Goal: Complete application form

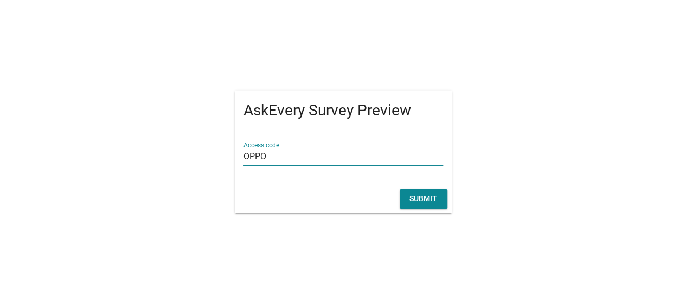
type input "OPPO"
click at [434, 201] on div "Submit" at bounding box center [423, 198] width 30 height 11
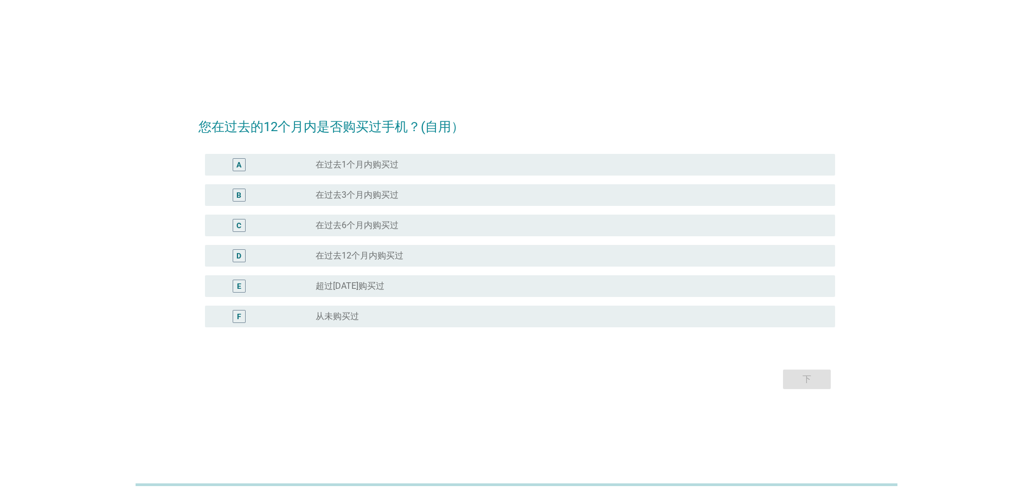
click at [686, 303] on div "下" at bounding box center [517, 380] width 637 height 26
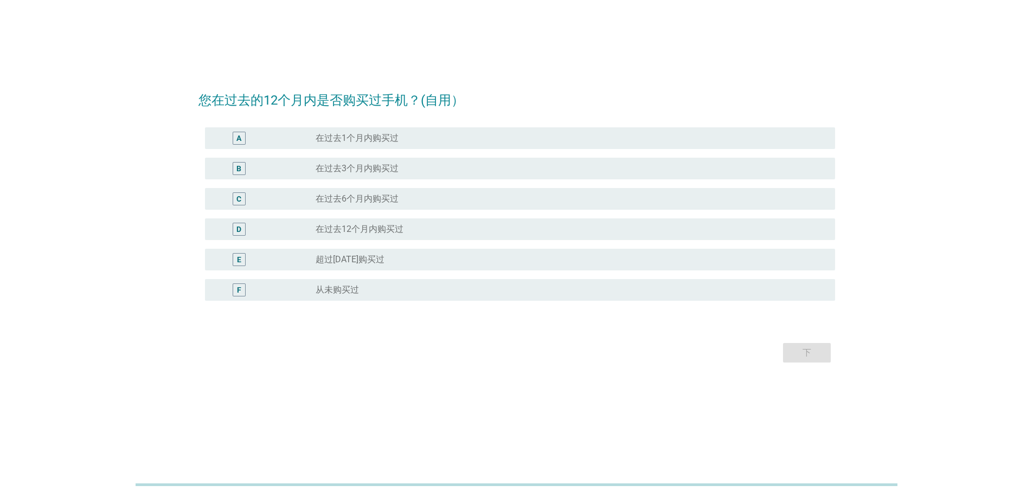
click at [458, 234] on div "radio_button_unchecked 在过去12个月内购买过" at bounding box center [567, 229] width 502 height 11
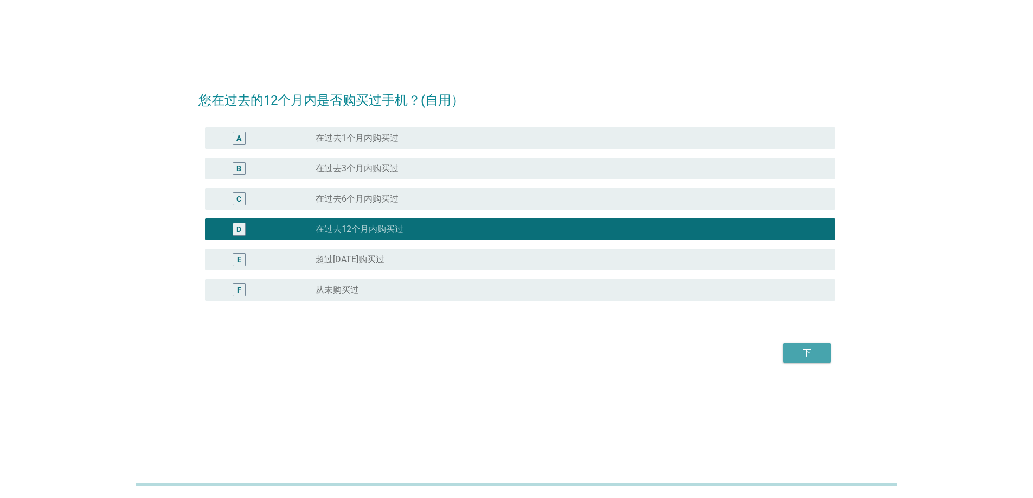
click at [686, 303] on button "下" at bounding box center [807, 353] width 48 height 20
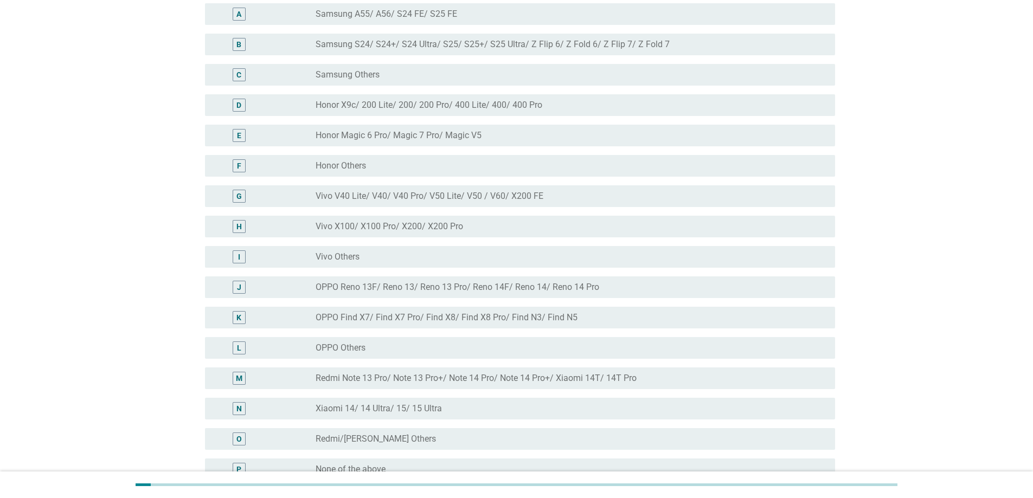
scroll to position [98, 0]
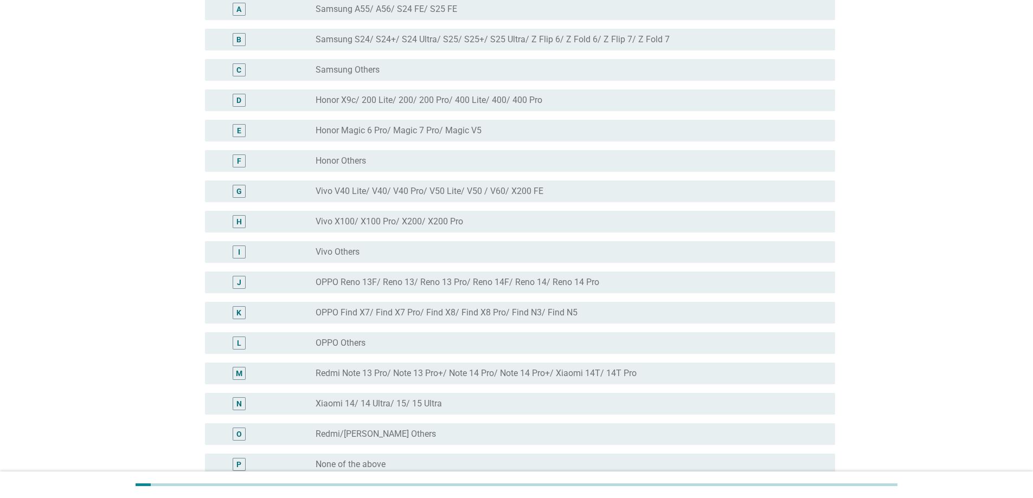
click at [470, 279] on label "OPPO Reno 13F/ Reno 13/ Reno 13 Pro/ Reno 14F/ Reno 14/ Reno 14 Pro" at bounding box center [458, 282] width 284 height 11
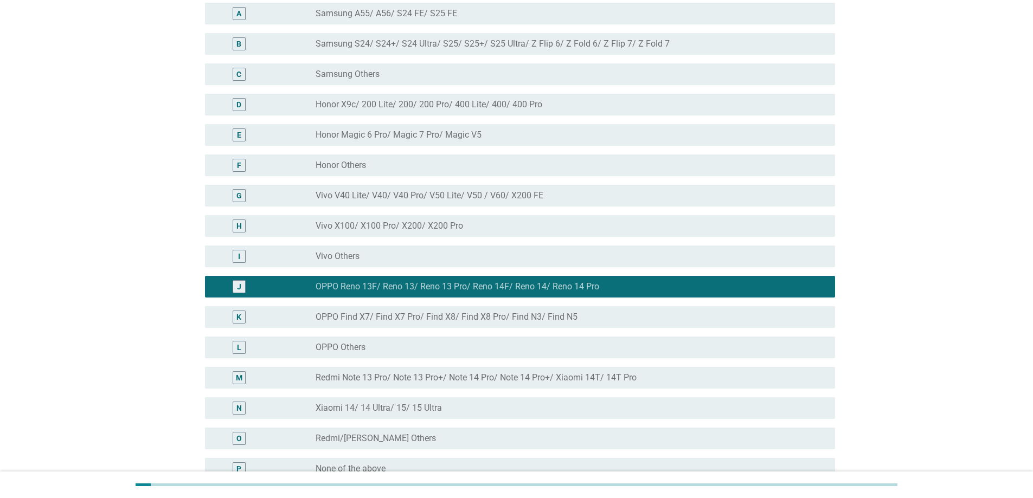
scroll to position [73, 0]
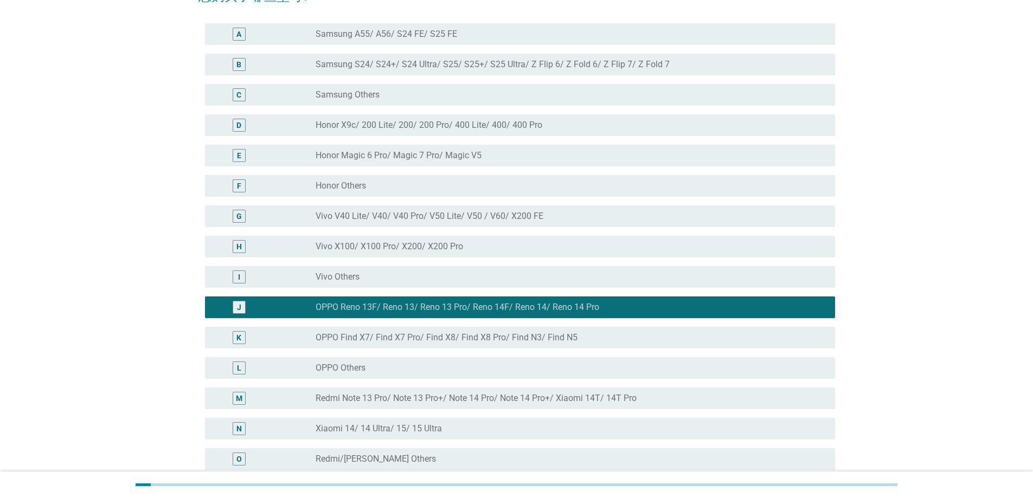
click at [493, 158] on div "radio_button_unchecked Honor Magic 6 Pro/ Magic 7 Pro/ Magic V5" at bounding box center [567, 155] width 502 height 11
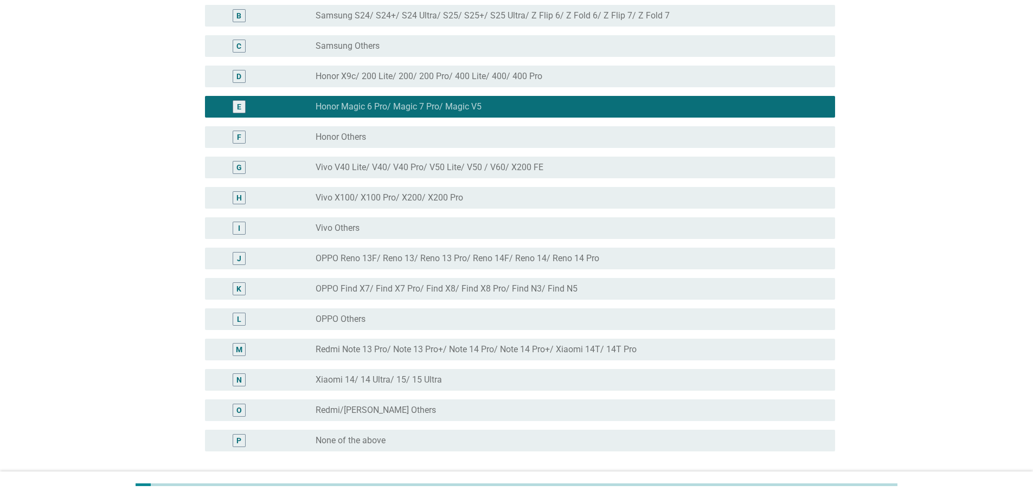
scroll to position [121, 0]
click at [533, 77] on label "Honor X9c/ 200 Lite/ 200/ 200 Pro/ 400 Lite/ 400/ 400 Pro" at bounding box center [429, 77] width 227 height 11
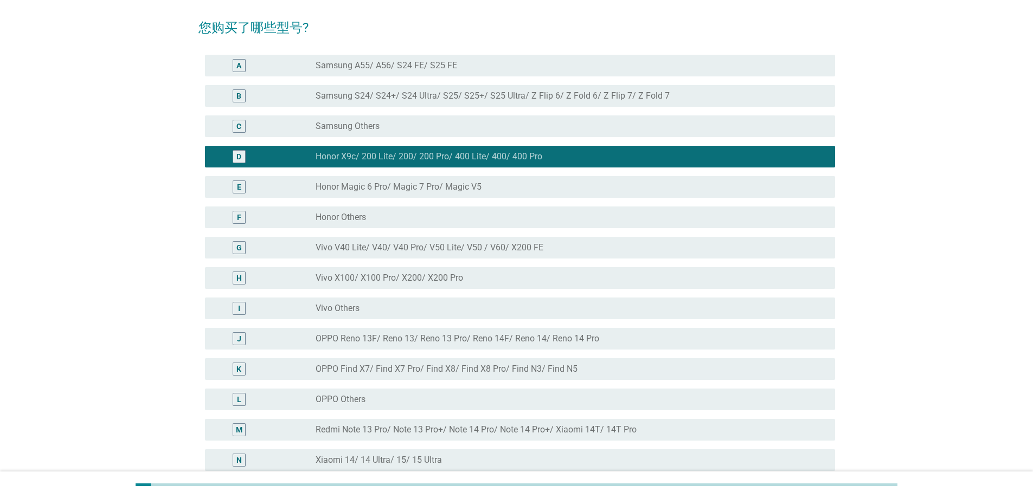
scroll to position [41, 0]
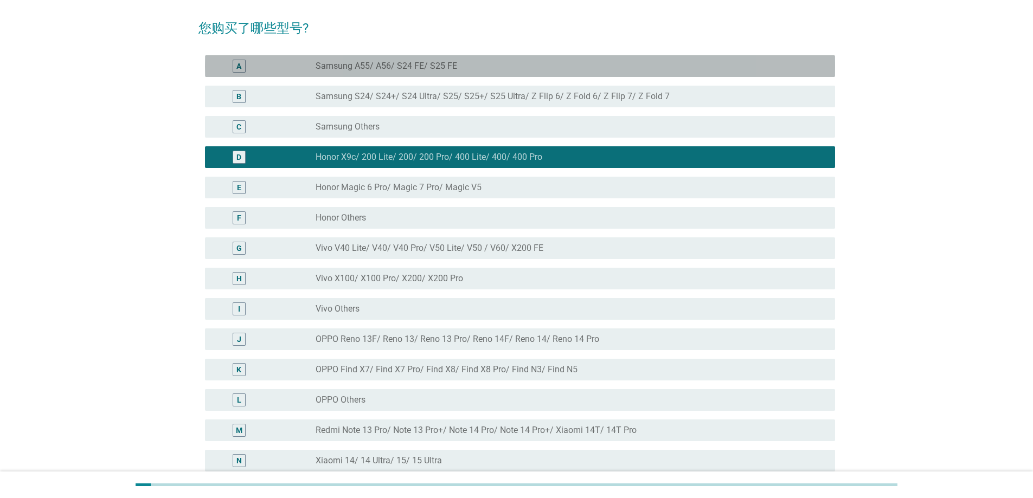
click at [484, 66] on div "radio_button_unchecked Samsung A55/ A56/ S24 FE/ S25 FE" at bounding box center [567, 66] width 502 height 11
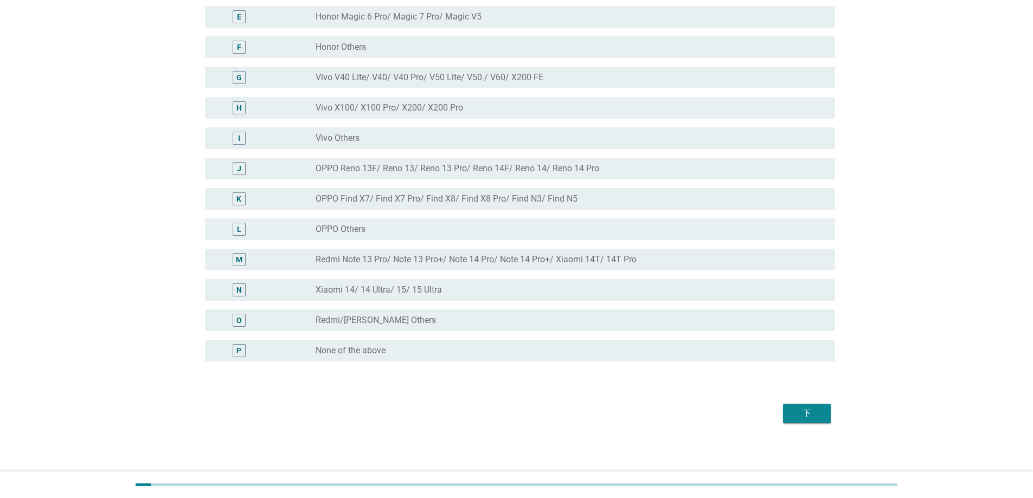
scroll to position [214, 0]
drag, startPoint x: 792, startPoint y: 401, endPoint x: 813, endPoint y: 418, distance: 25.8
click at [686, 303] on div "下" at bounding box center [807, 411] width 30 height 13
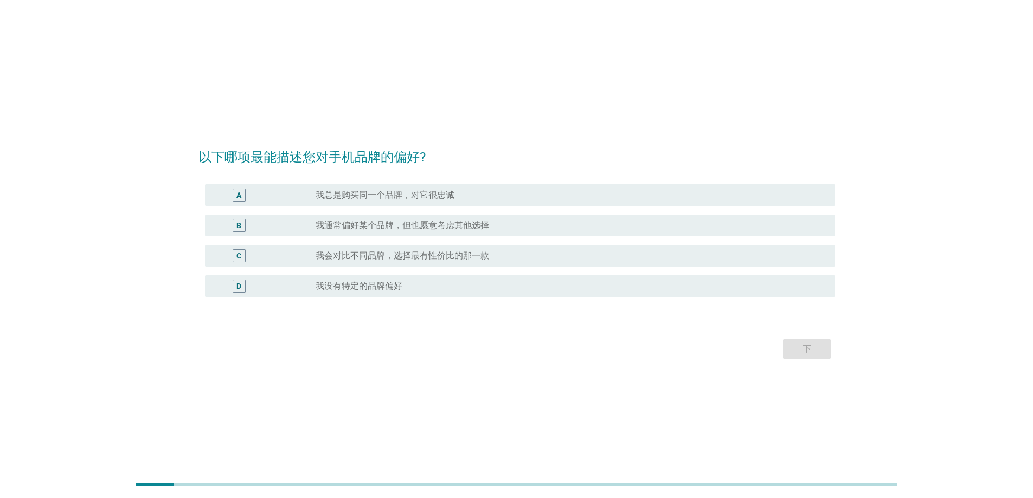
click at [568, 261] on div "radio_button_unchecked 我会对比不同品牌，选择最有性价比的那一款" at bounding box center [567, 256] width 502 height 11
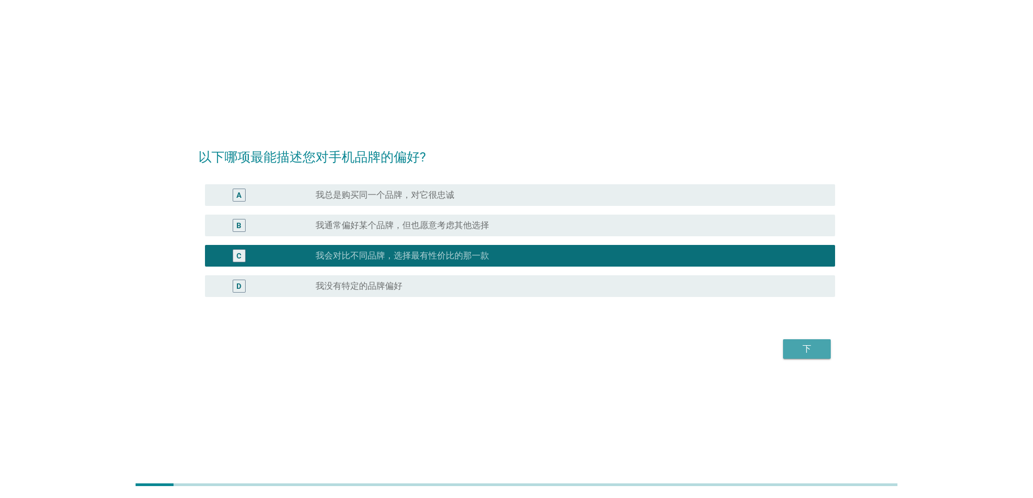
click at [686, 303] on div "下" at bounding box center [807, 349] width 30 height 13
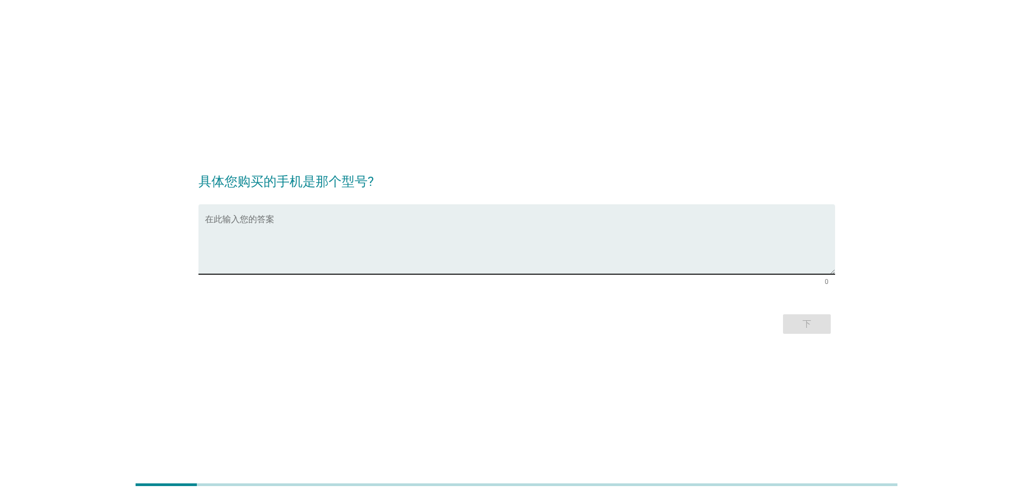
click at [368, 256] on textarea "在此输入您的答案" at bounding box center [520, 246] width 630 height 57
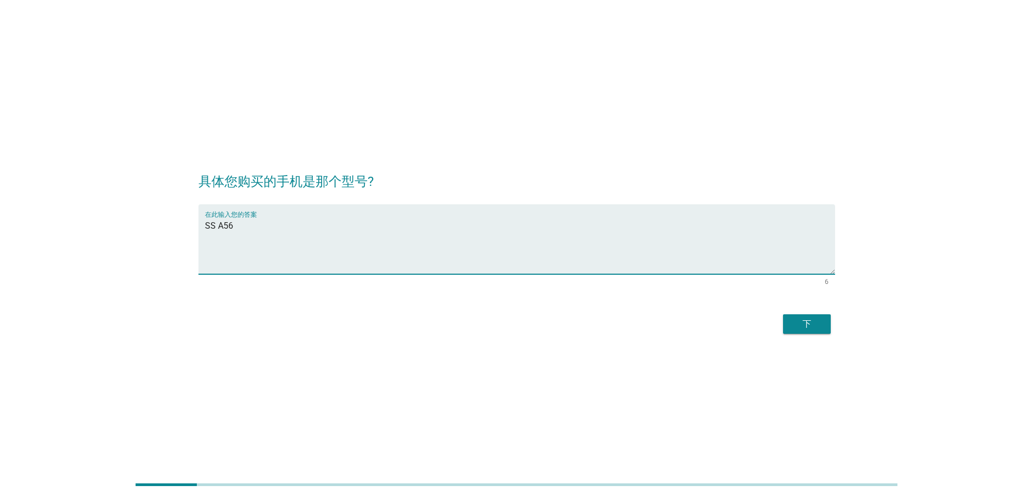
type textarea "SS A56"
click at [686, 303] on button "下" at bounding box center [807, 325] width 48 height 20
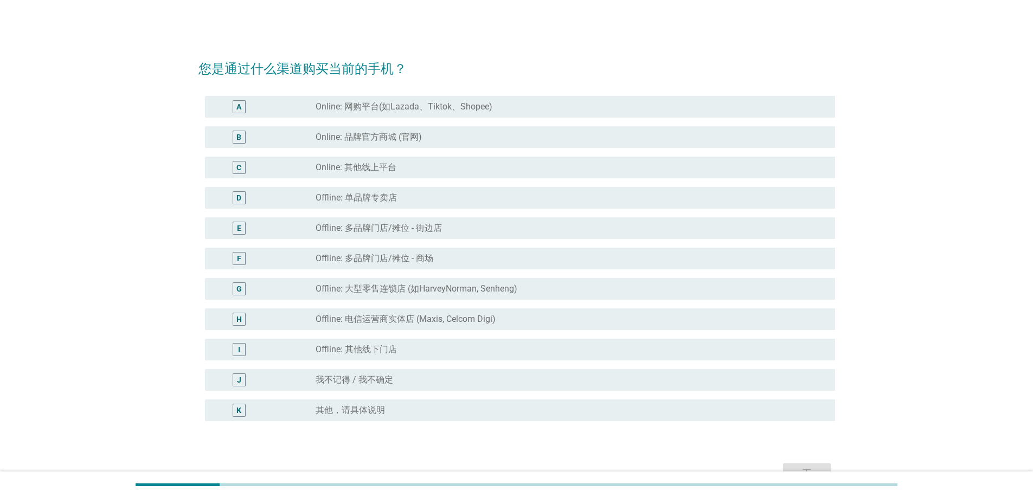
click at [446, 235] on div "E radio_button_unchecked Offline: 多品牌门店/摊位 - 街边店" at bounding box center [520, 229] width 630 height 22
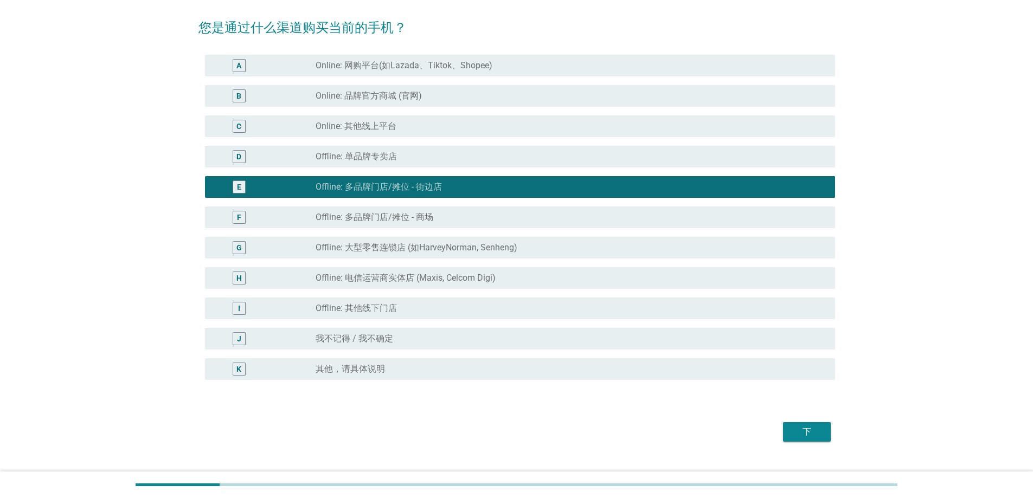
scroll to position [62, 0]
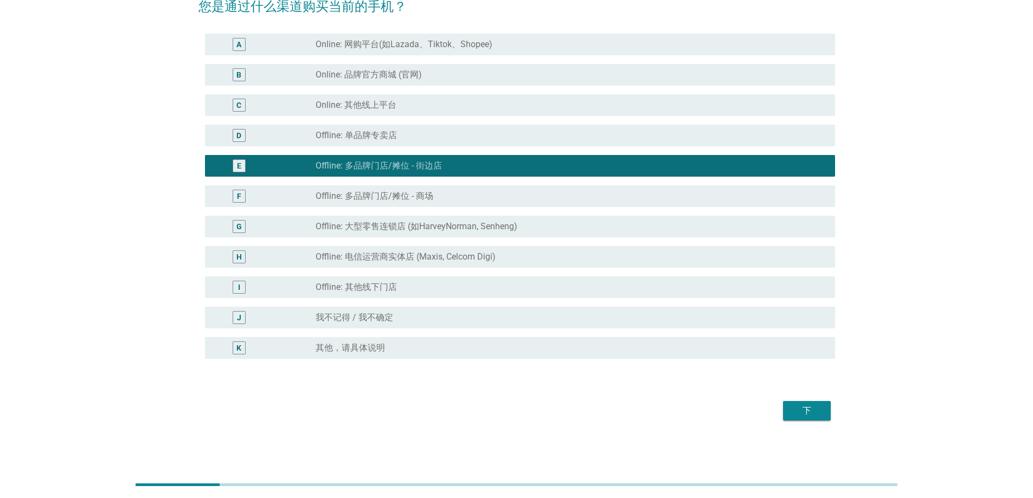
click at [686, 303] on div "下" at bounding box center [807, 411] width 30 height 13
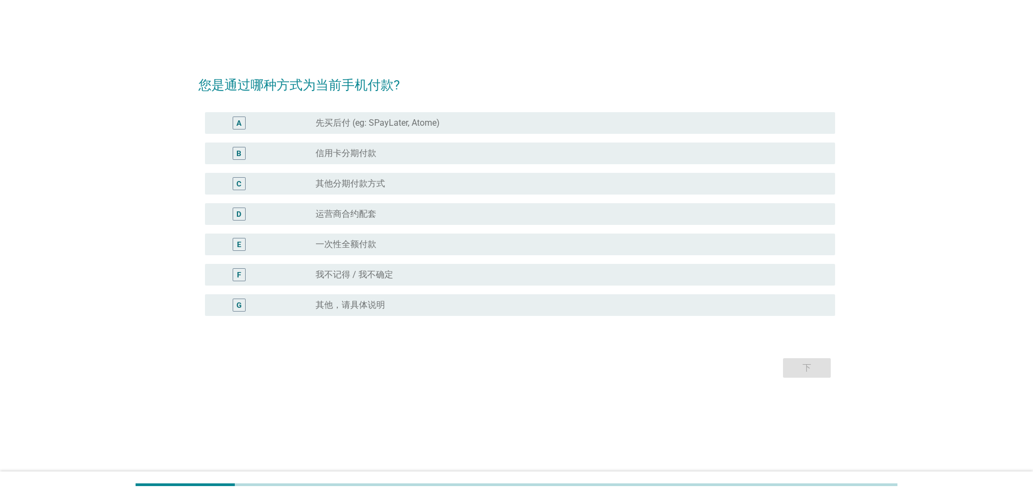
scroll to position [0, 0]
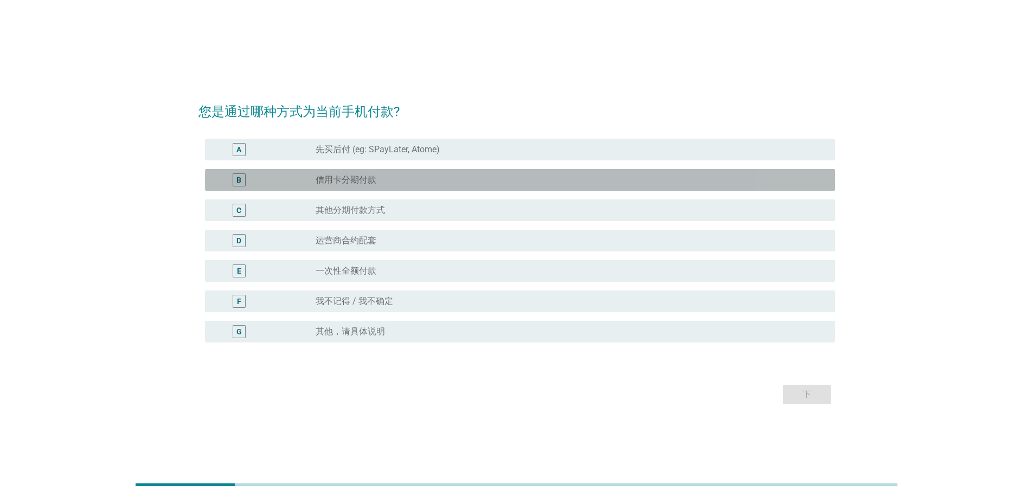
click at [447, 187] on div "B radio_button_unchecked 信用卡分期付款" at bounding box center [520, 180] width 630 height 22
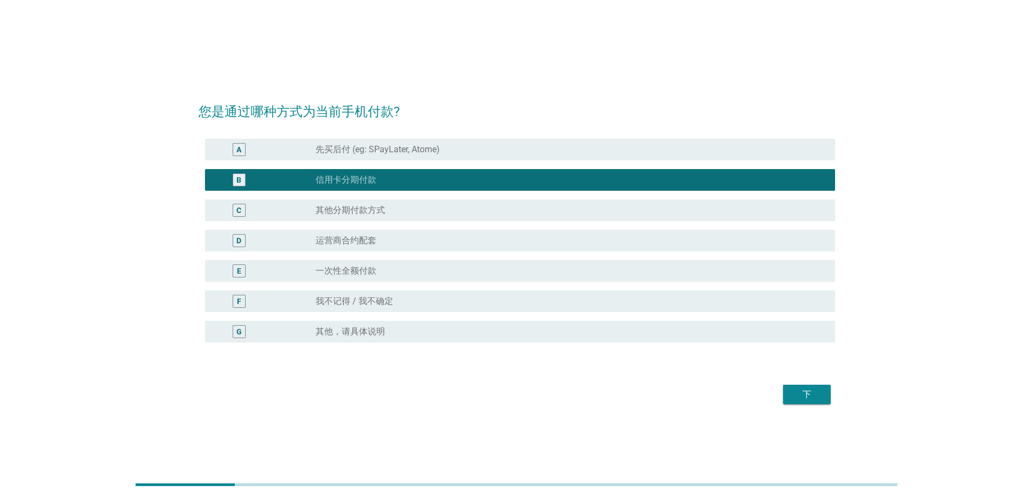
click at [686, 303] on div "下" at bounding box center [807, 394] width 30 height 13
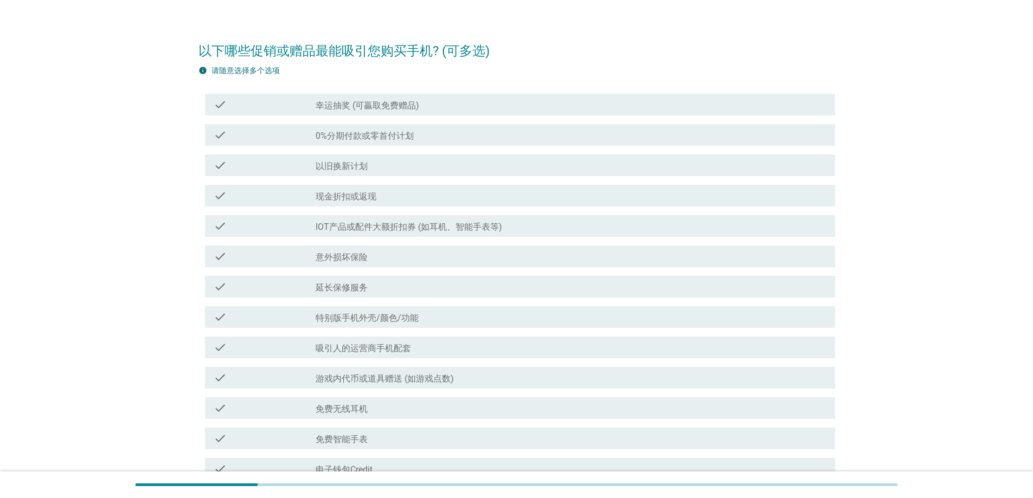
scroll to position [108, 0]
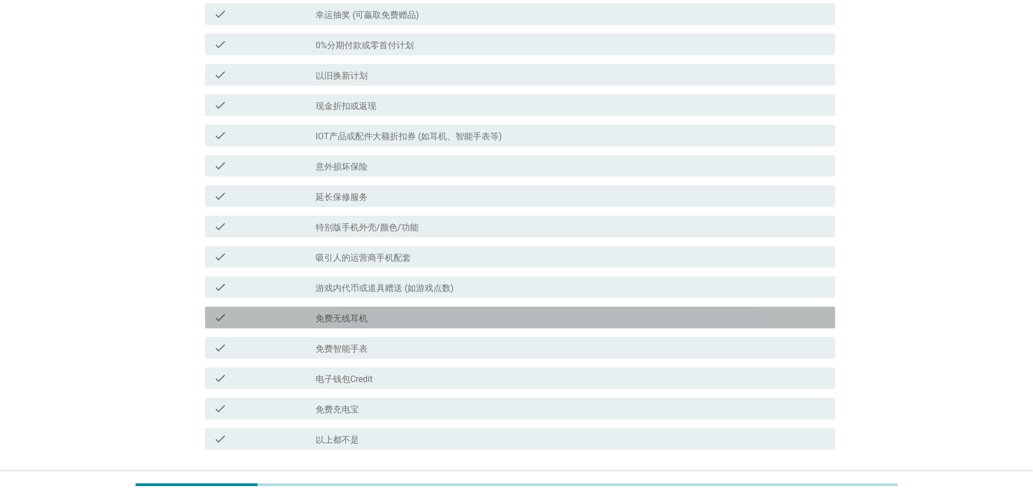
click at [365, 303] on label "免费无线耳机" at bounding box center [342, 319] width 52 height 11
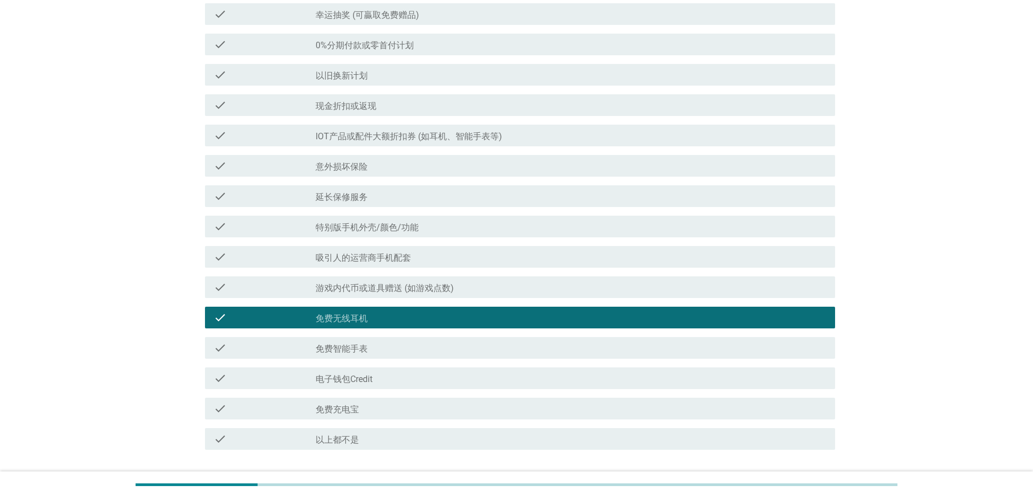
drag, startPoint x: 367, startPoint y: 328, endPoint x: 368, endPoint y: 334, distance: 6.5
click at [367, 303] on div "check check_box 免费无线耳机" at bounding box center [517, 318] width 637 height 30
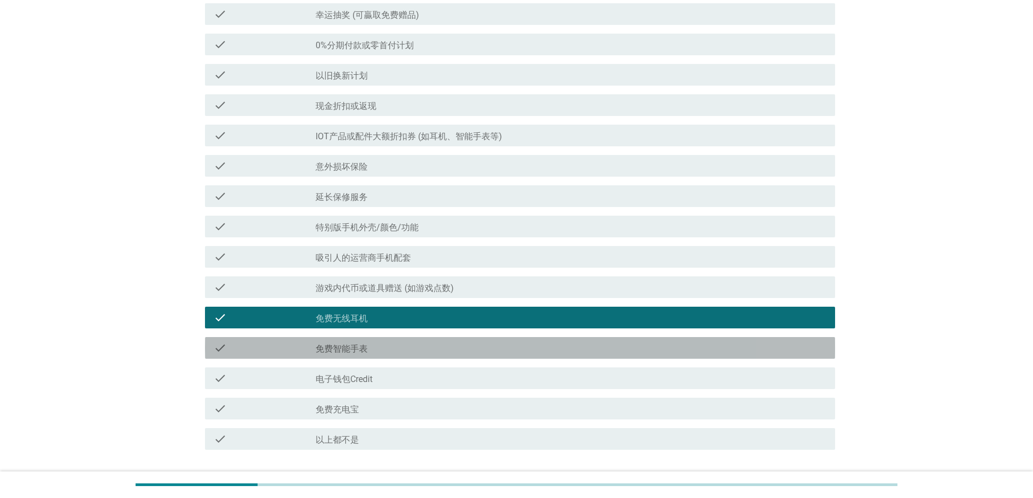
click at [370, 303] on div "check_box_outline_blank 免费智能手表" at bounding box center [571, 348] width 511 height 13
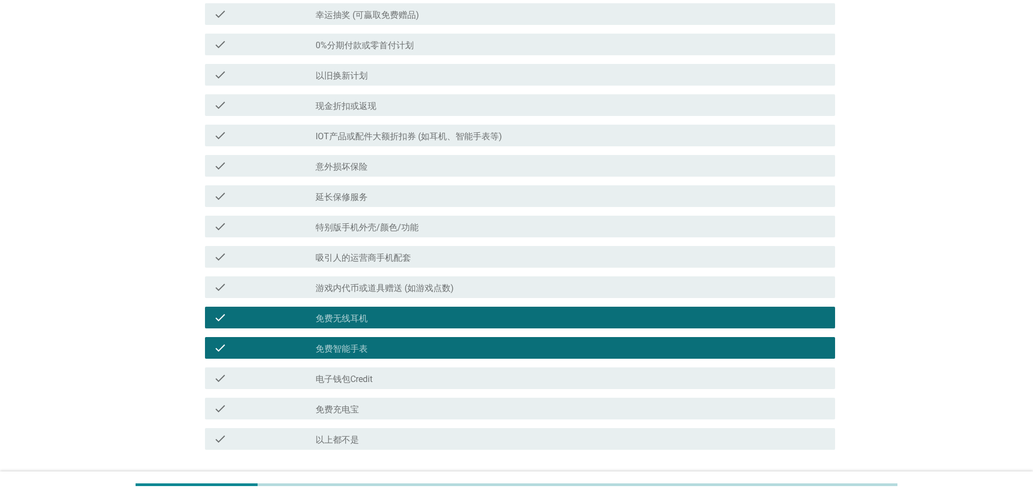
click at [377, 253] on label "吸引人的运营商手机配套" at bounding box center [363, 258] width 95 height 11
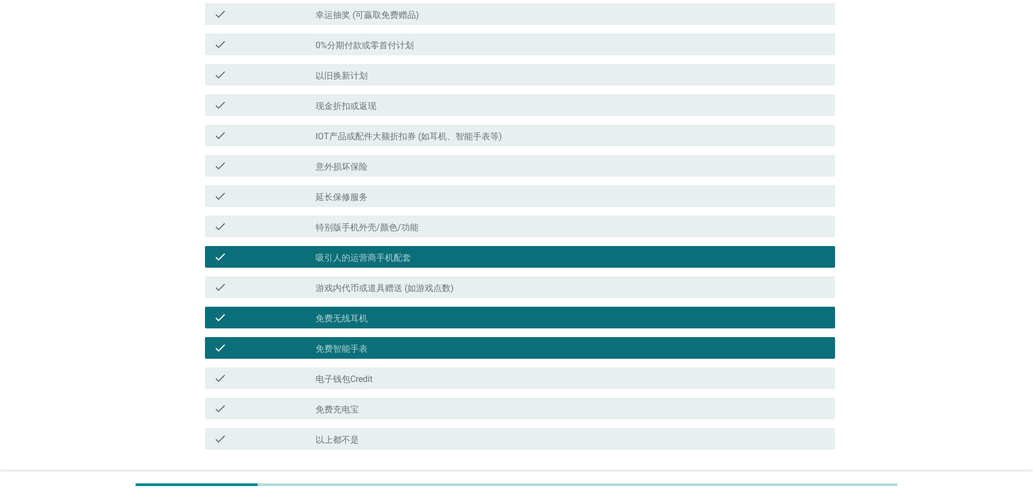
click at [400, 251] on div "check_box 吸引人的运营商手机配套" at bounding box center [571, 257] width 511 height 13
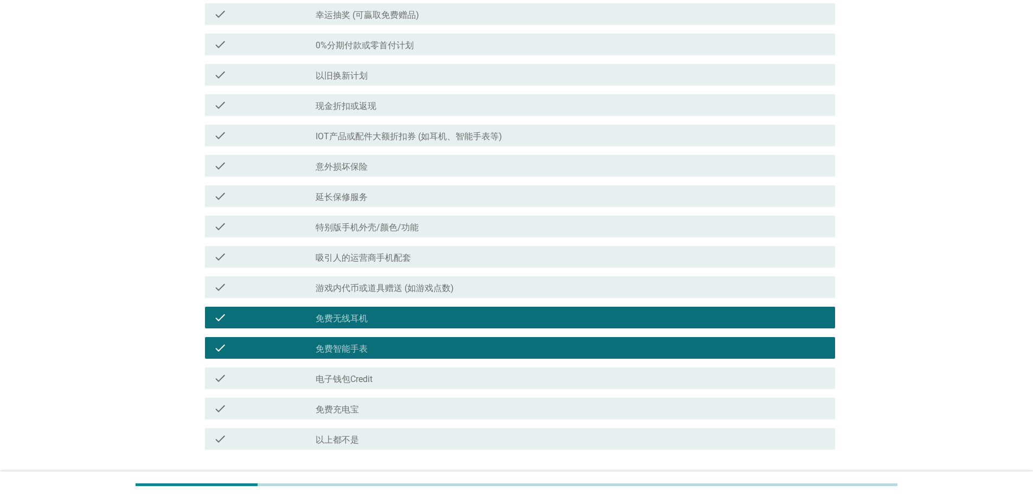
click at [382, 165] on div "check_box_outline_blank 意外损坏保险" at bounding box center [571, 165] width 511 height 13
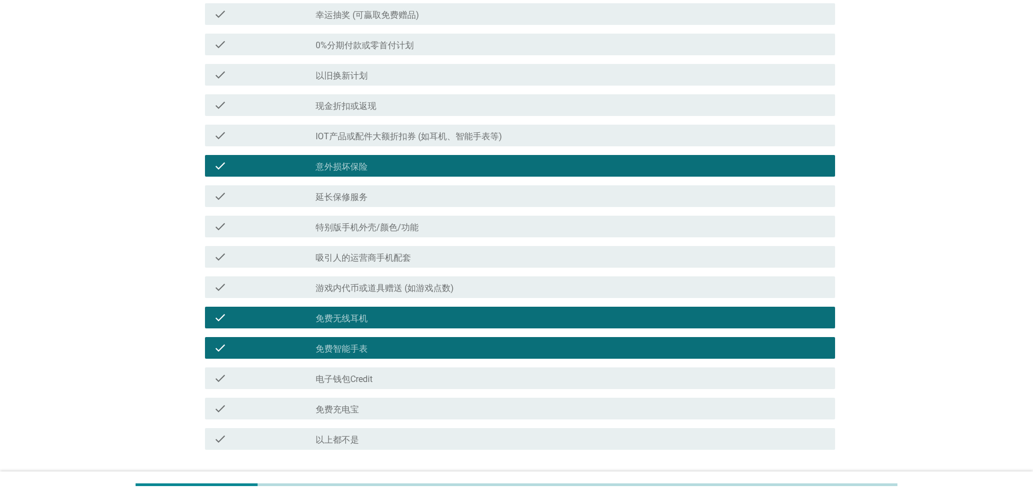
click at [382, 165] on div "check_box_outline_blank 意外损坏保险" at bounding box center [571, 165] width 511 height 13
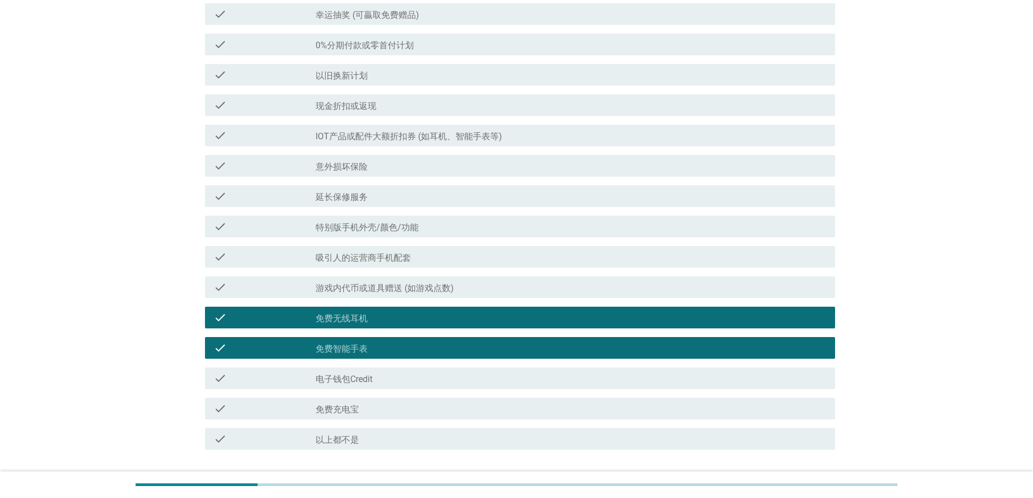
click at [398, 73] on div "check_box_outline_blank 以旧换新计划" at bounding box center [571, 74] width 511 height 13
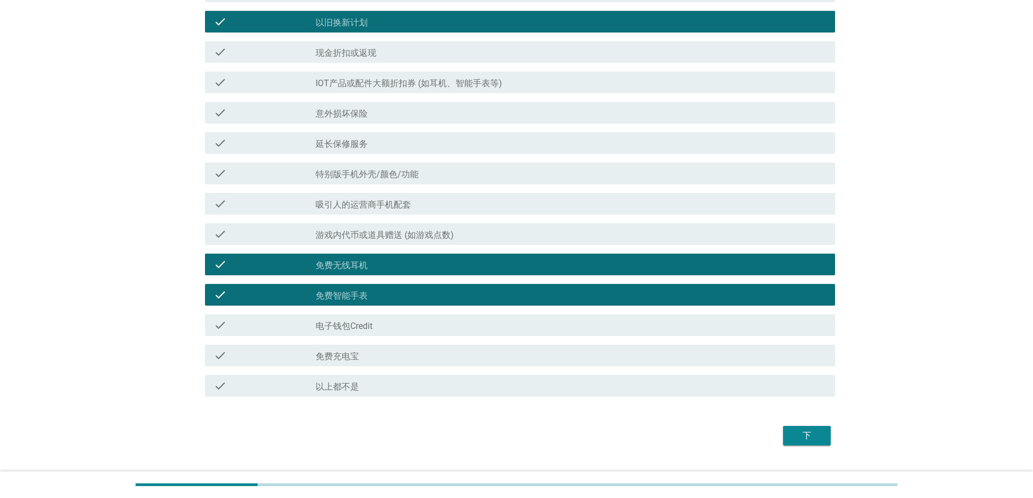
scroll to position [187, 0]
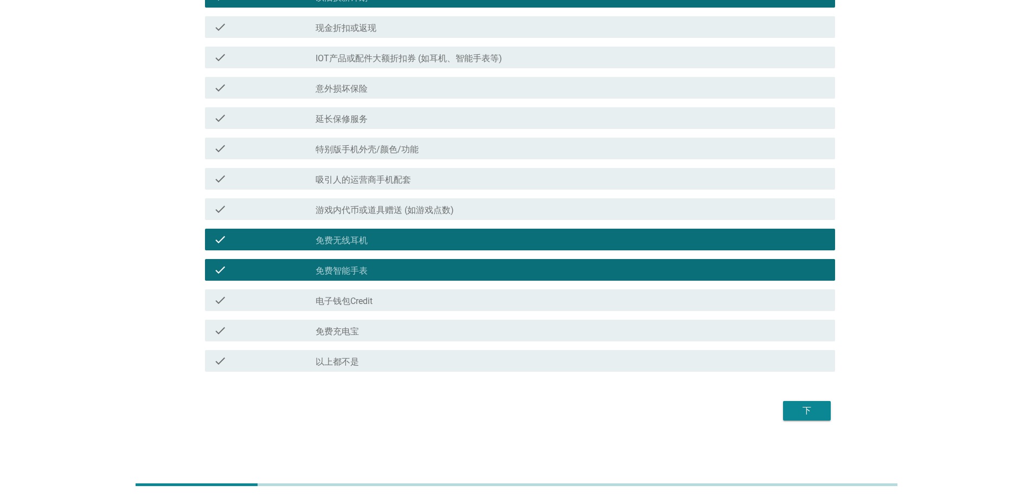
click at [686, 303] on div "下" at bounding box center [807, 411] width 30 height 13
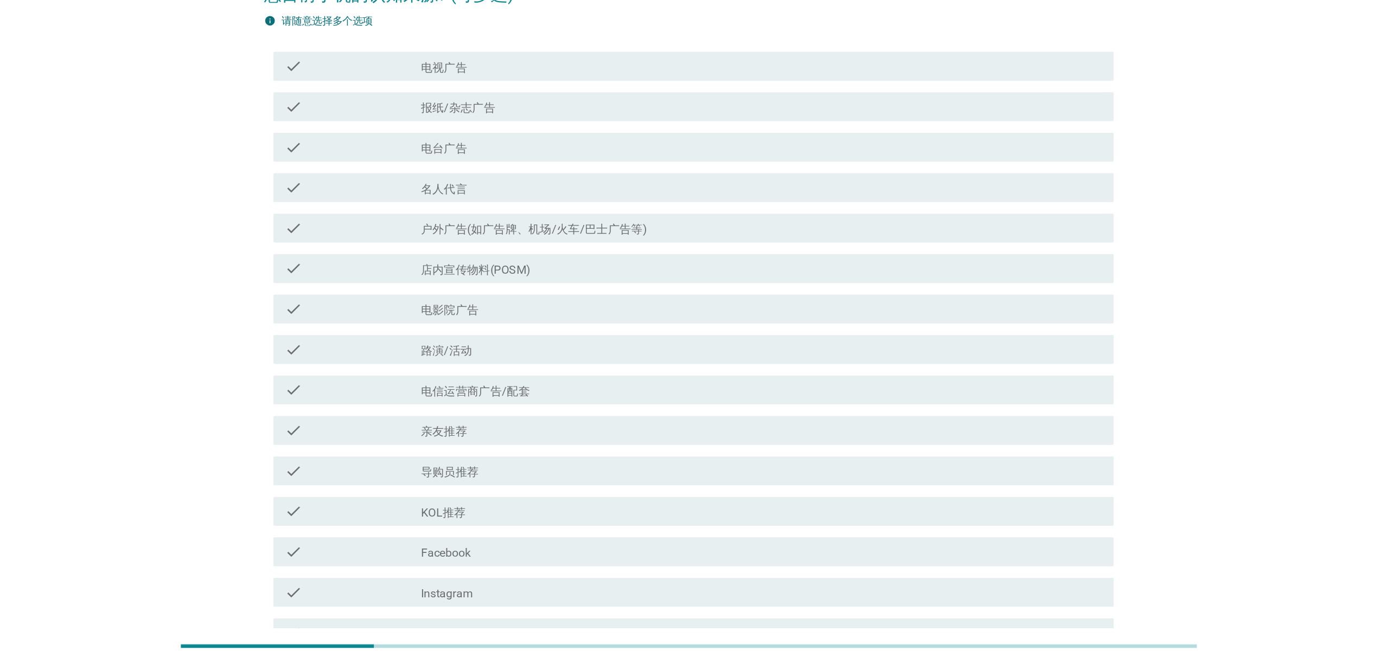
scroll to position [0, 0]
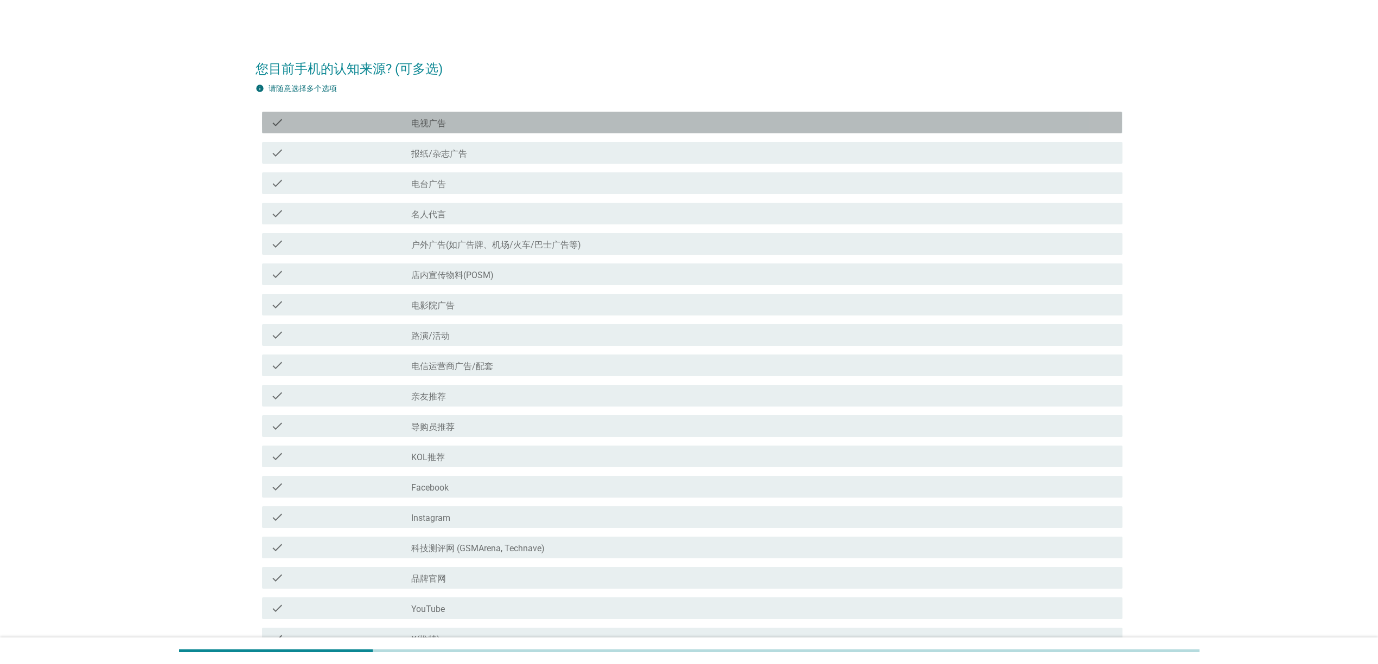
click at [479, 124] on div "check_box_outline_blank 电视广告" at bounding box center [762, 122] width 702 height 13
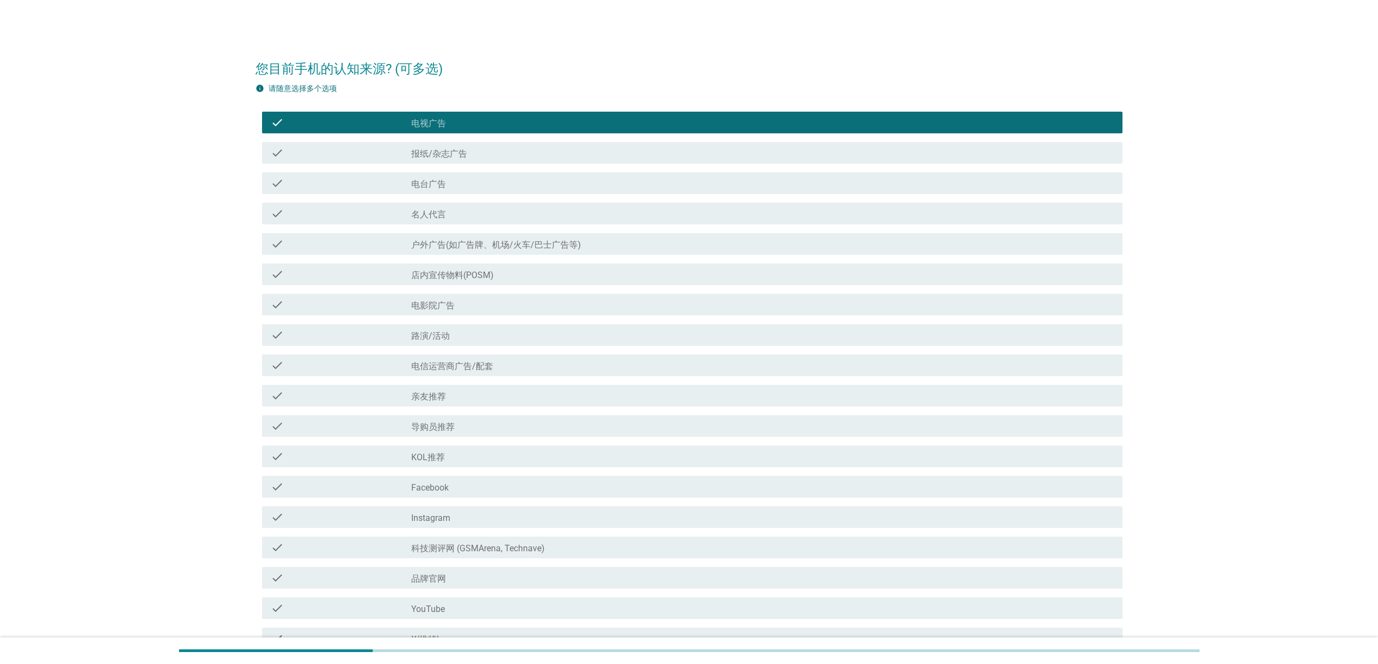
click at [558, 244] on label "户外广告(如广告牌、机场/火车/巴士广告等)" at bounding box center [496, 245] width 170 height 11
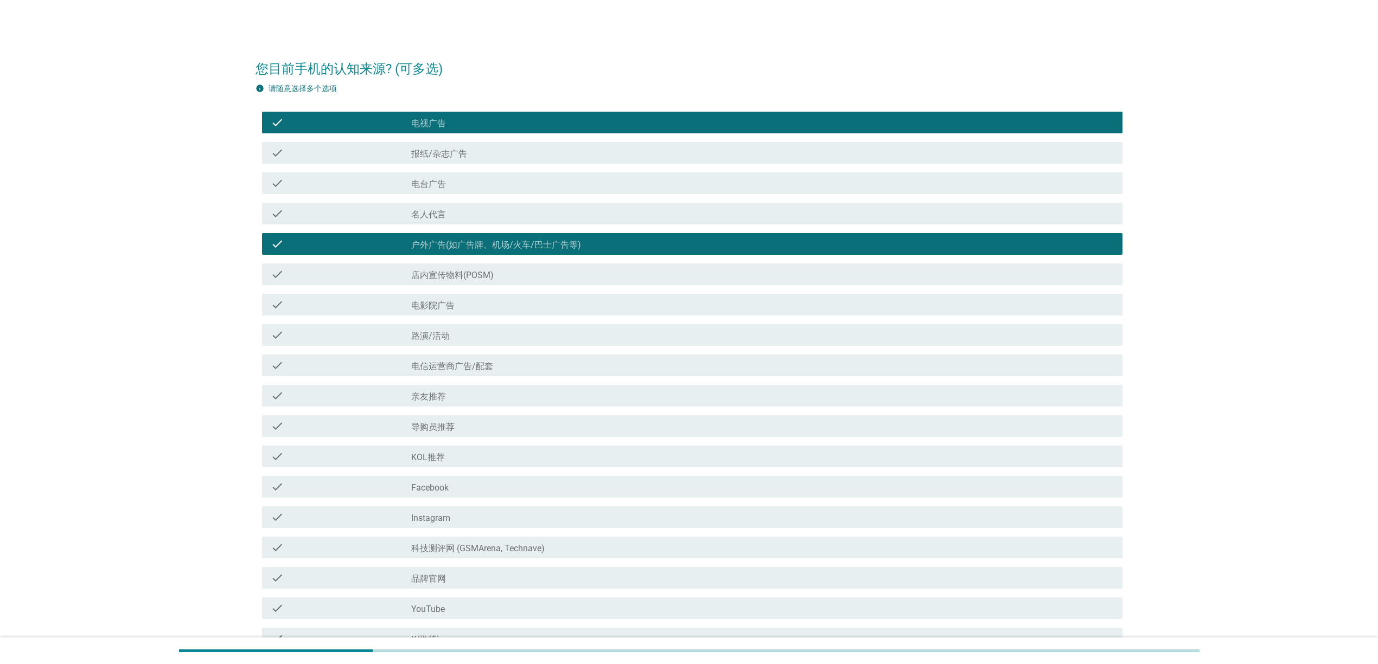
scroll to position [263, 0]
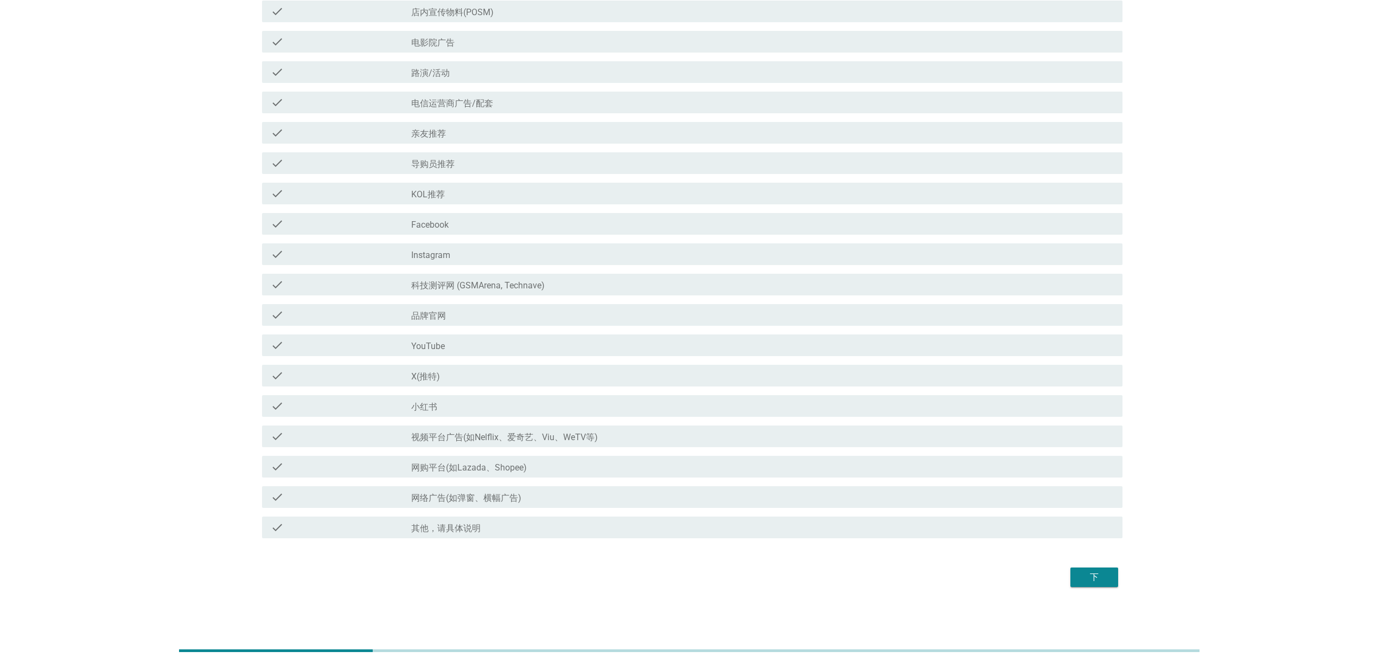
click at [686, 303] on div "下" at bounding box center [1094, 577] width 30 height 13
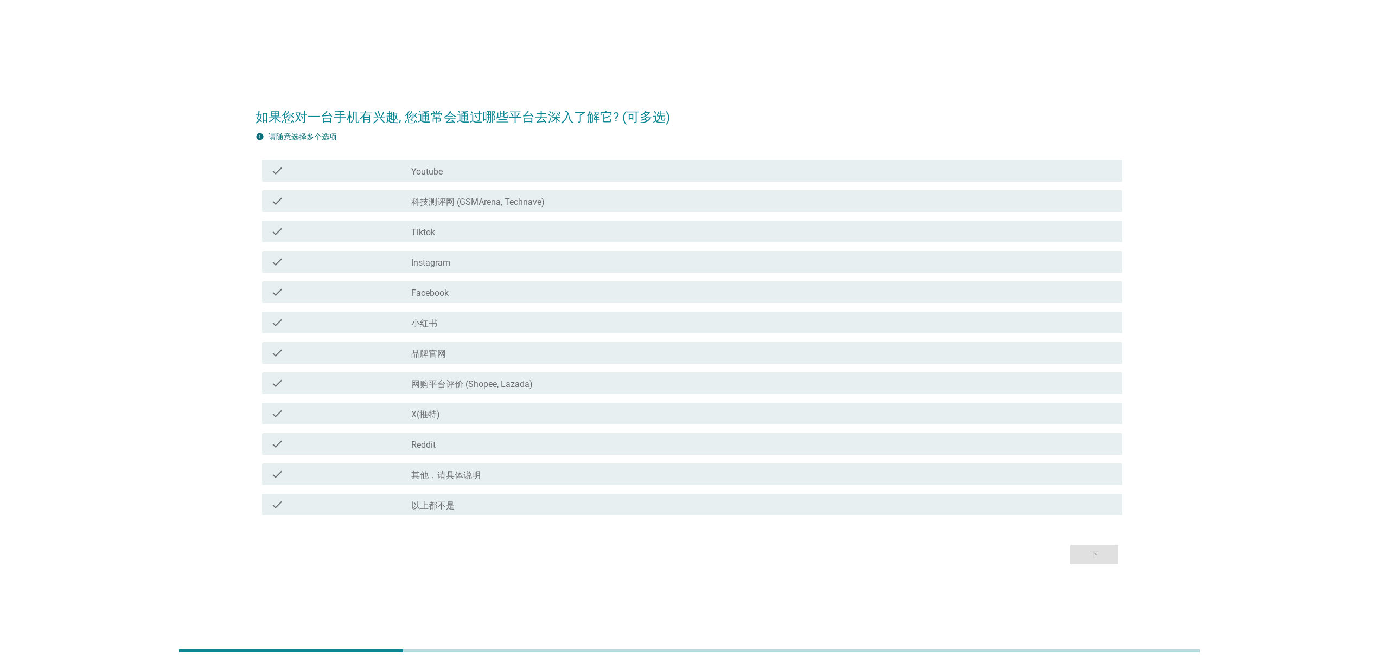
click at [489, 174] on div "check_box_outline_blank Youtube" at bounding box center [762, 170] width 702 height 13
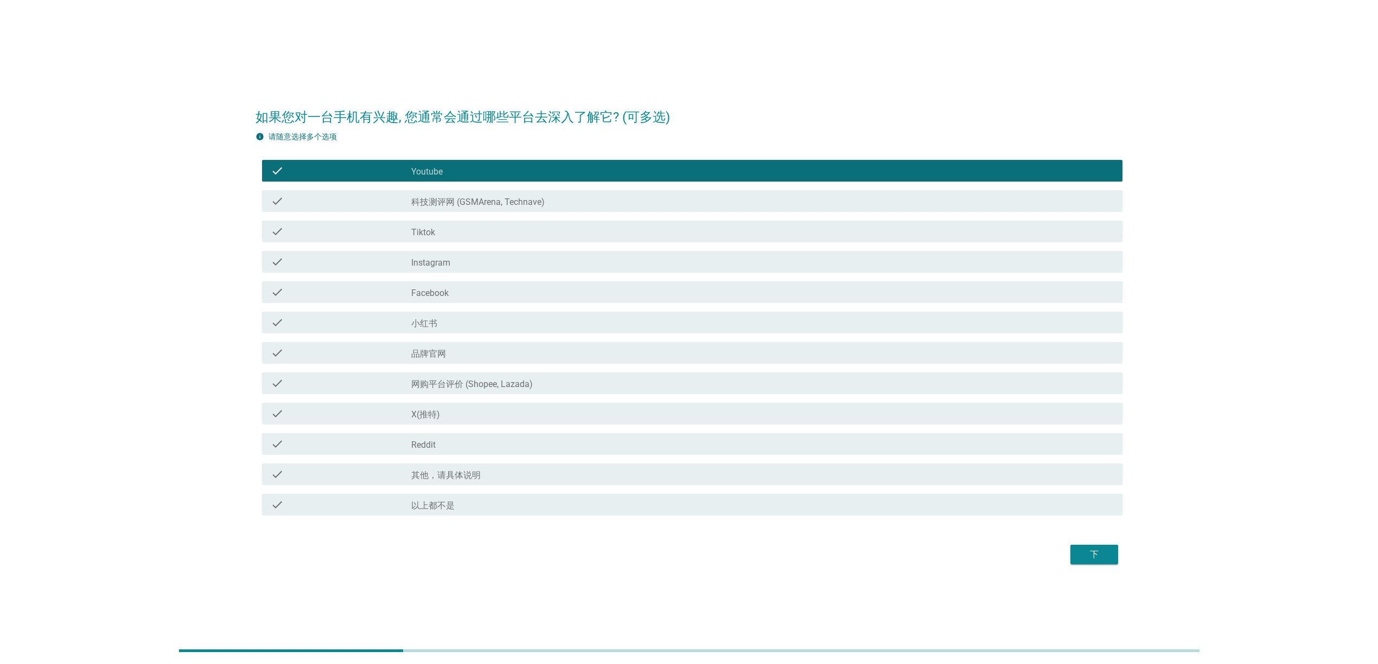
click at [521, 303] on div "check_box_outline_blank 小红书" at bounding box center [762, 322] width 702 height 13
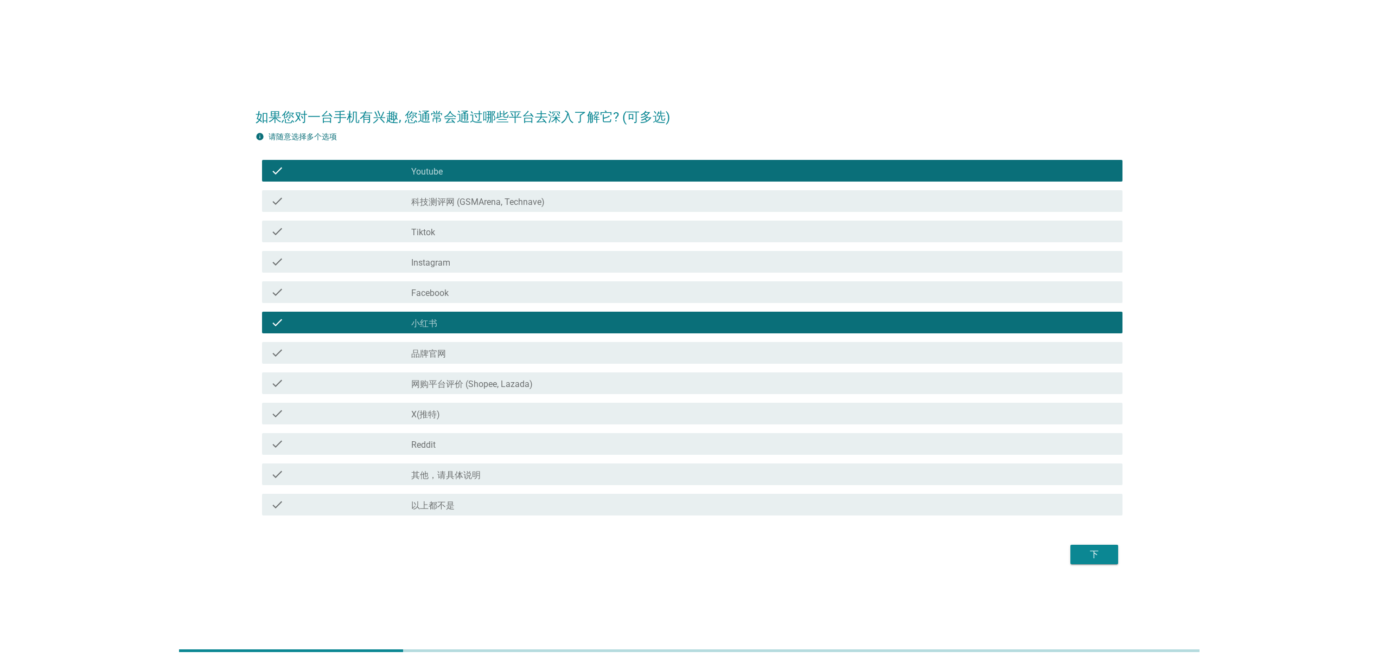
click at [686, 303] on div "下" at bounding box center [1094, 554] width 30 height 13
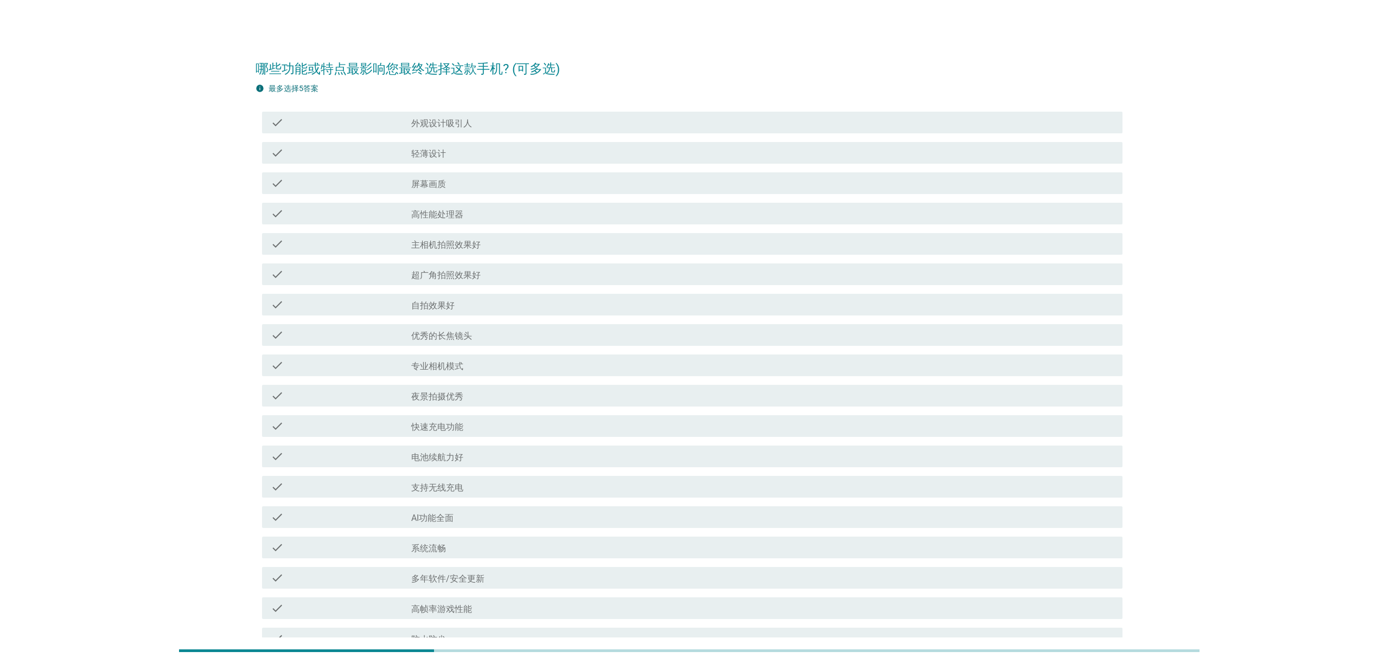
click at [595, 113] on div "check check_box_outline_blank 外观设计吸引人" at bounding box center [692, 123] width 860 height 22
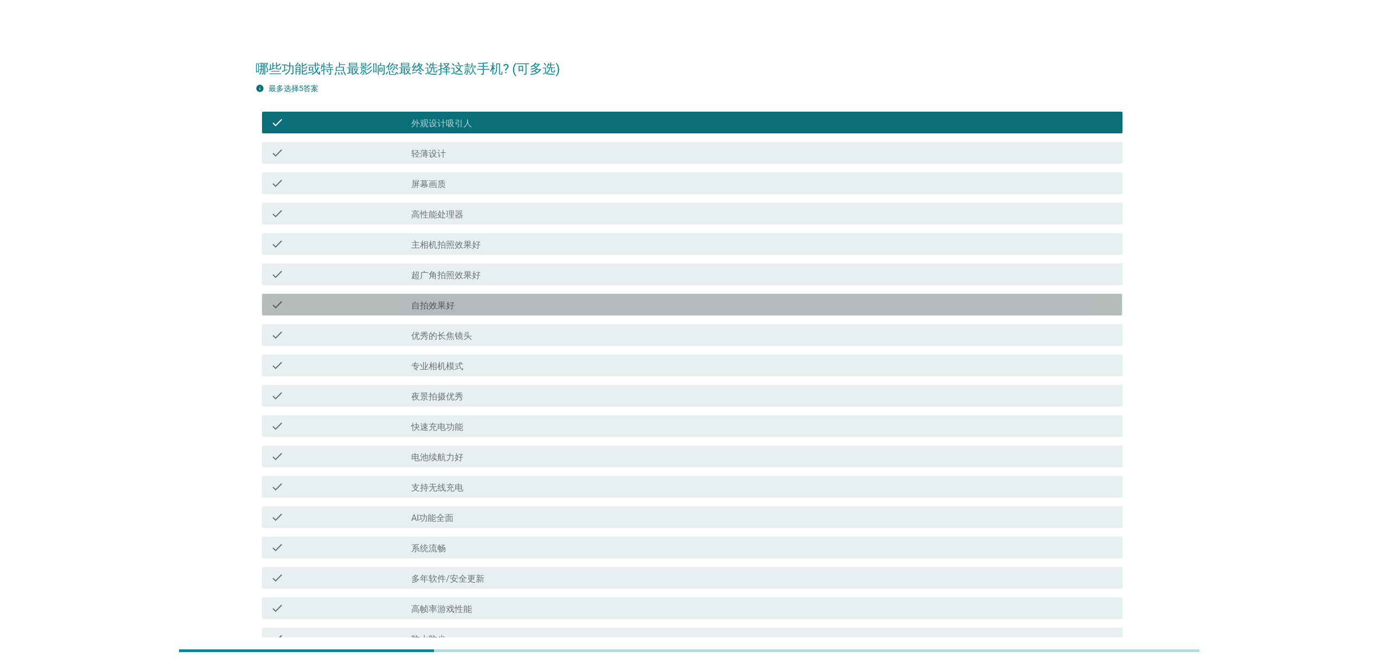
click at [586, 294] on div "check check_box_outline_blank 自拍效果好" at bounding box center [692, 305] width 860 height 22
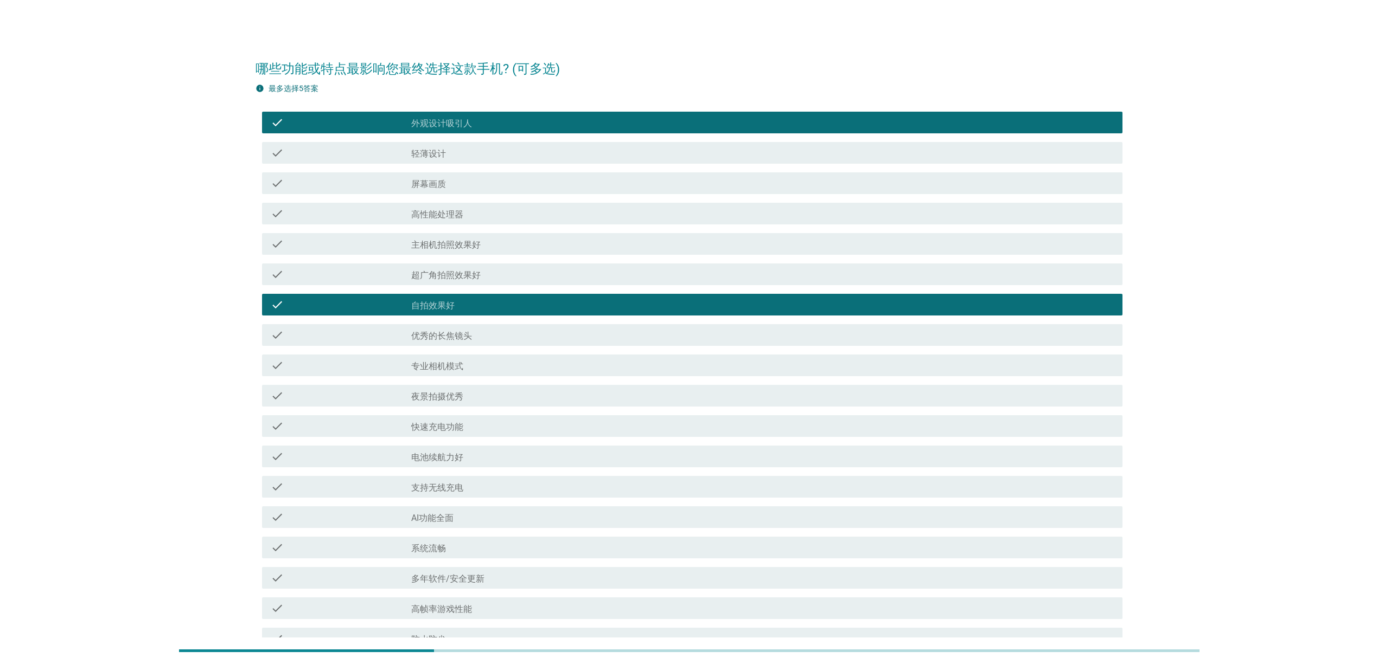
click at [591, 303] on div "check check_box_outline_blank 夜景拍摄优秀" at bounding box center [692, 396] width 860 height 22
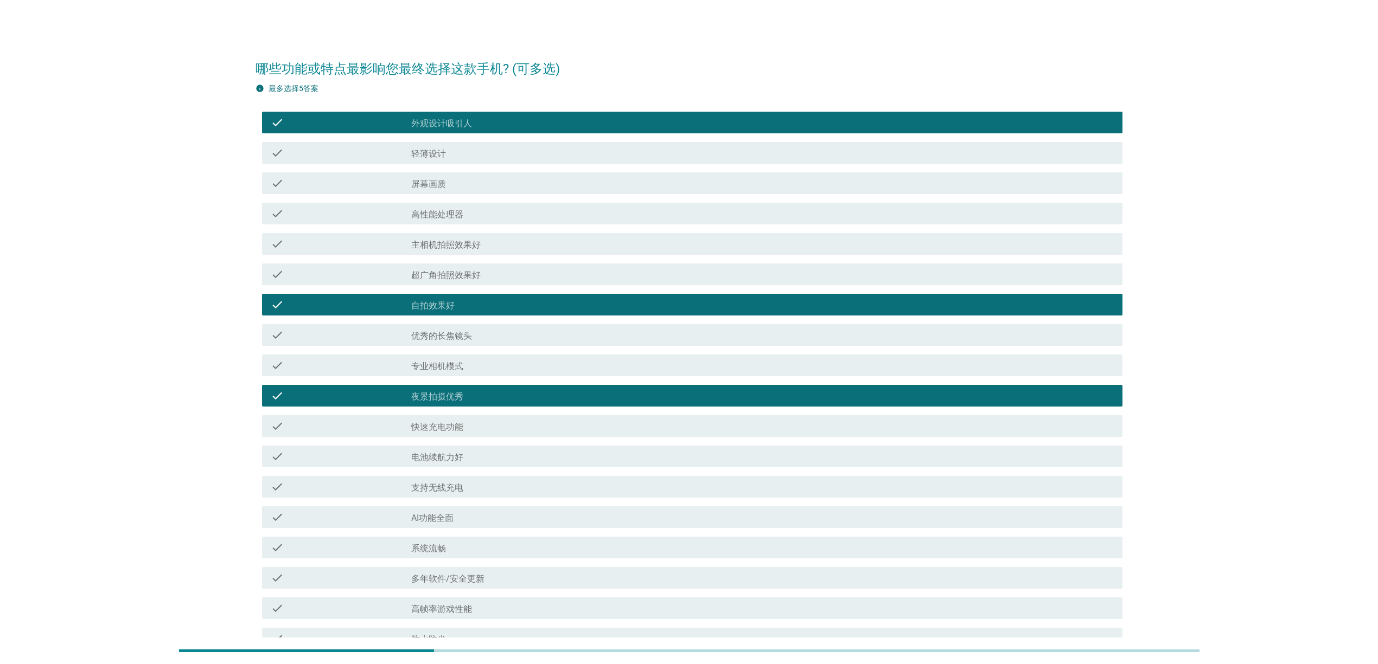
scroll to position [188, 0]
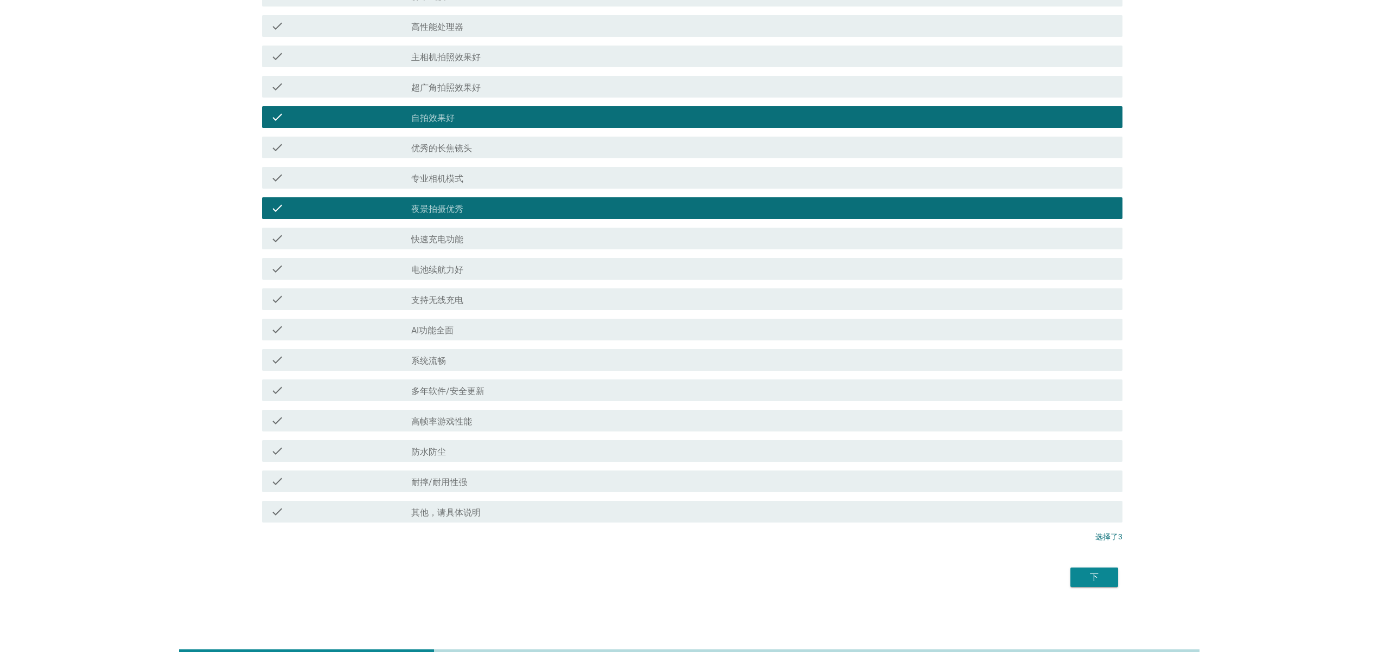
click at [686, 303] on form "哪些功能或特点最影响您最终选择这款手机? (可多选) info 最多选择5答案 check check_box_outline_blank 外观设计吸引人 c…" at bounding box center [688, 226] width 866 height 730
click at [686, 303] on div "下" at bounding box center [1094, 577] width 30 height 13
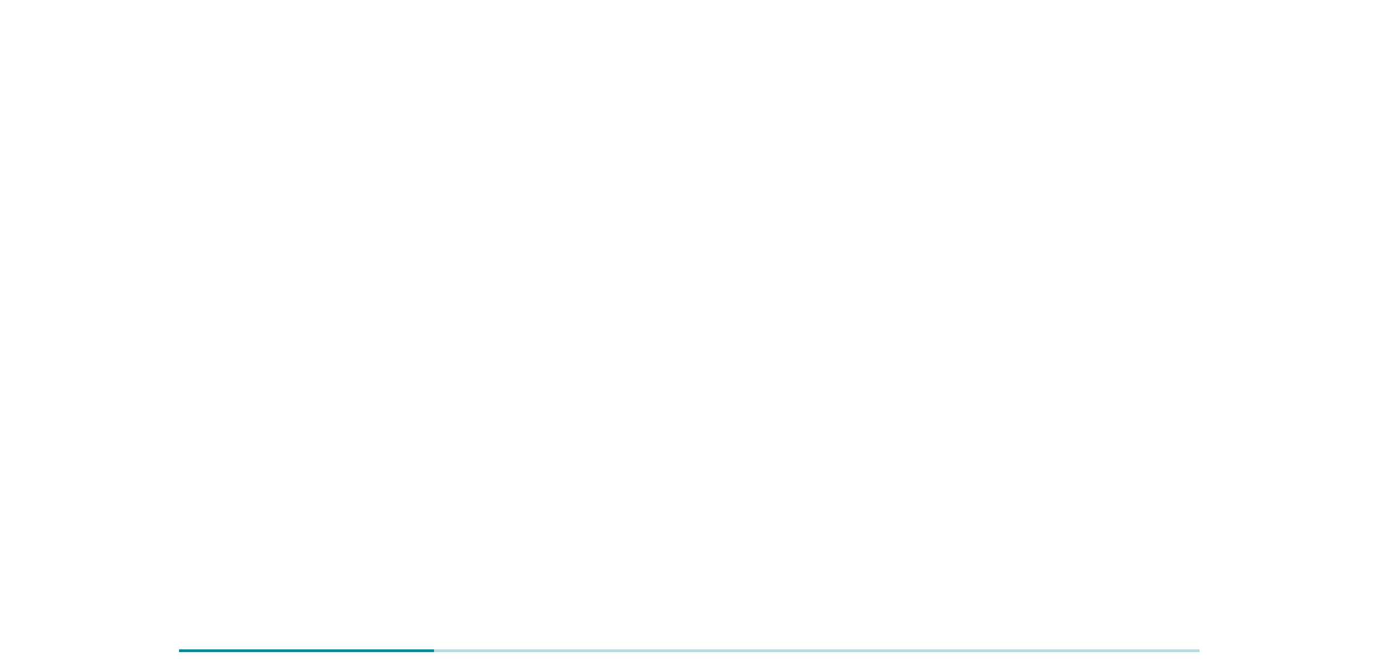
scroll to position [0, 0]
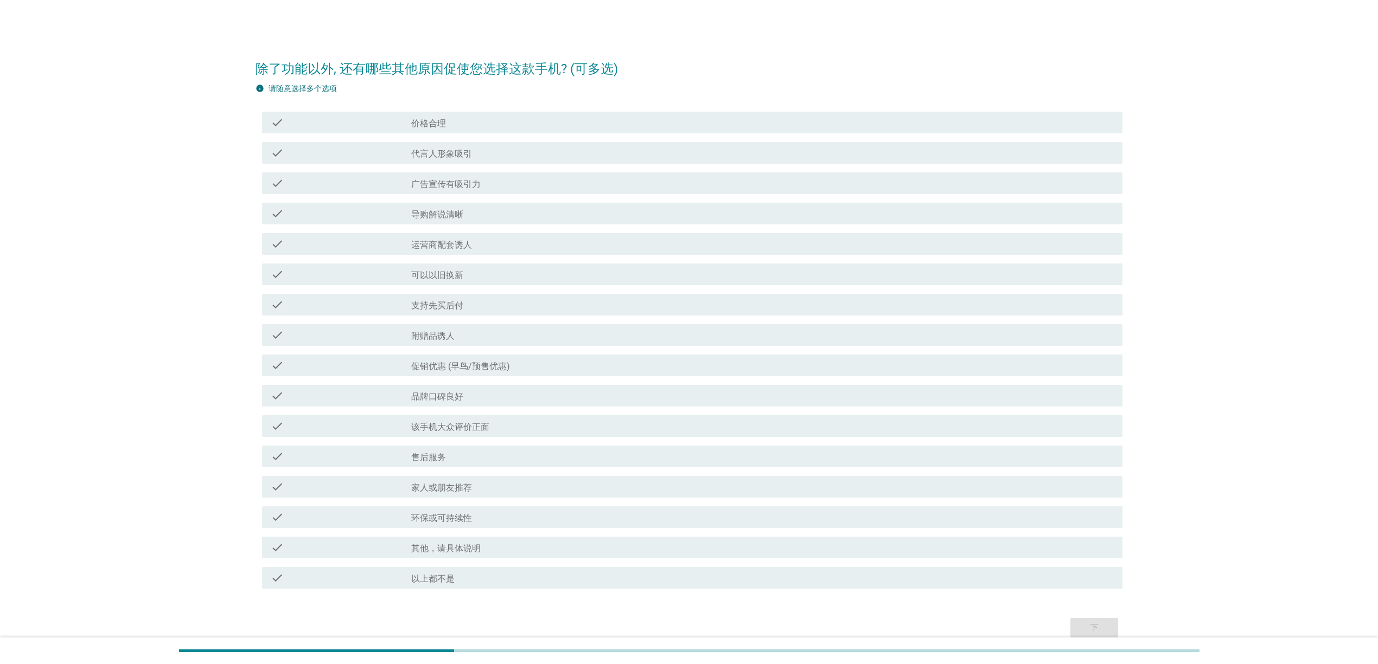
click at [642, 234] on div "check check_box_outline_blank 运营商配套诱人" at bounding box center [692, 244] width 860 height 22
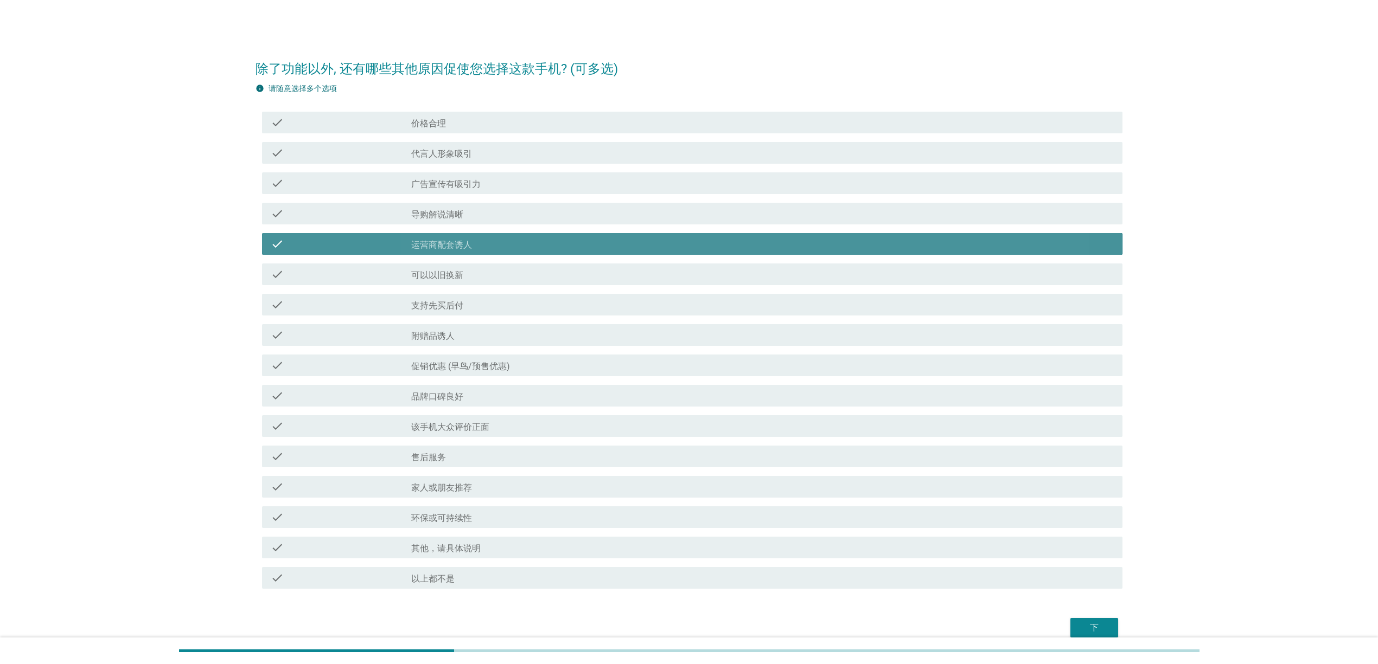
click at [636, 303] on div "check_box_outline_blank 附赠品诱人" at bounding box center [762, 335] width 702 height 13
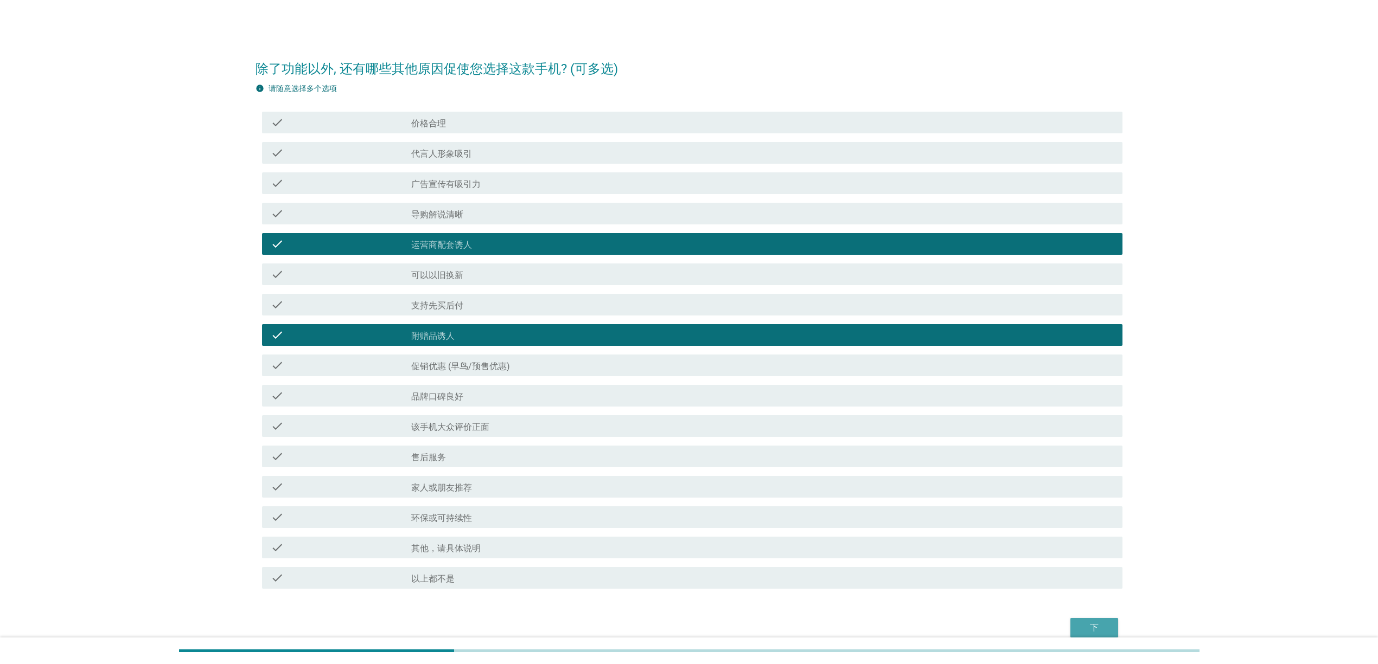
click at [686, 303] on button "下" at bounding box center [1094, 628] width 48 height 20
